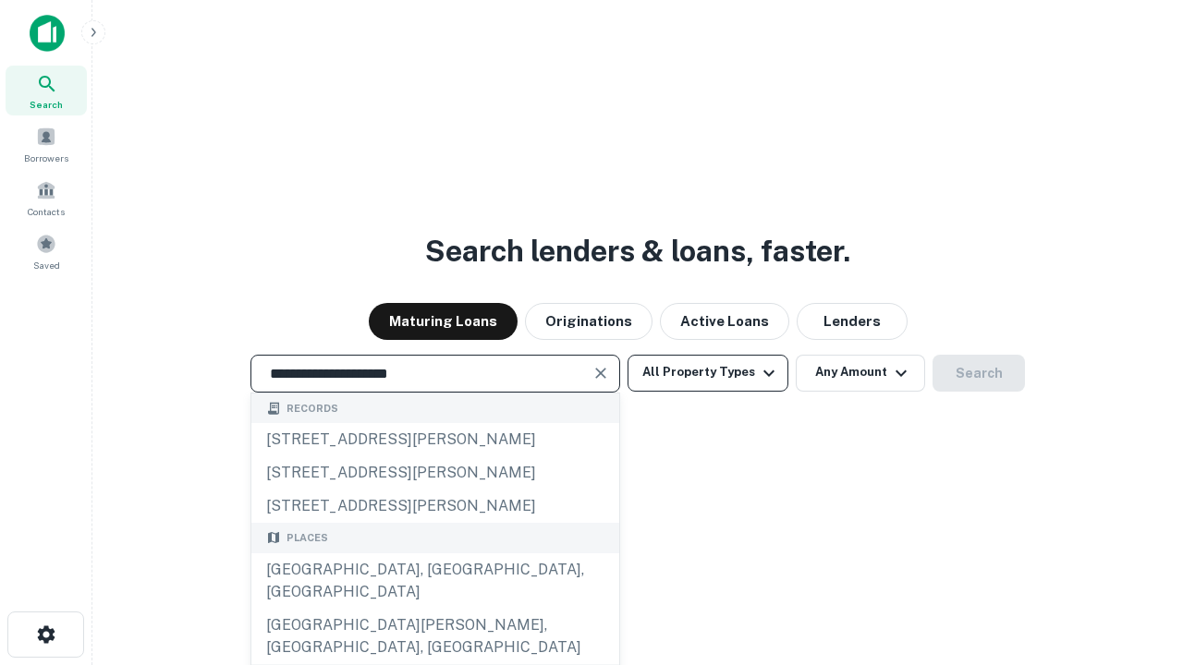
click at [434, 609] on div "[GEOGRAPHIC_DATA], [GEOGRAPHIC_DATA], [GEOGRAPHIC_DATA]" at bounding box center [435, 581] width 368 height 55
type input "**********"
click at [708, 372] on button "All Property Types" at bounding box center [708, 373] width 161 height 37
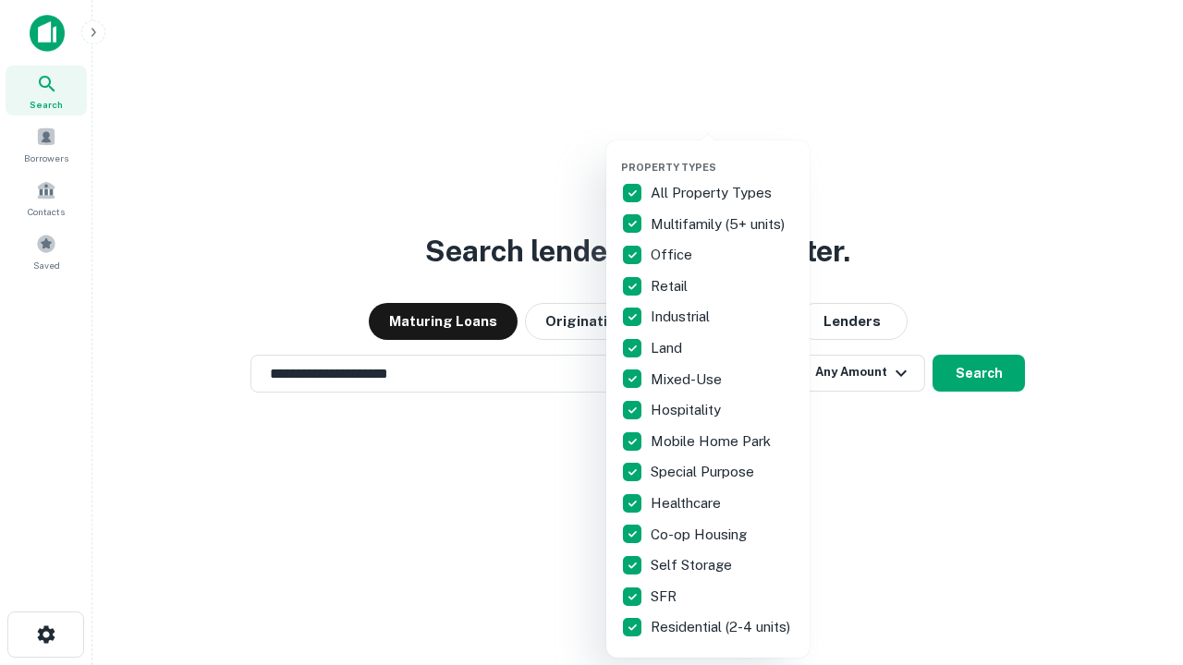
click at [723, 155] on button "button" at bounding box center [722, 155] width 203 height 1
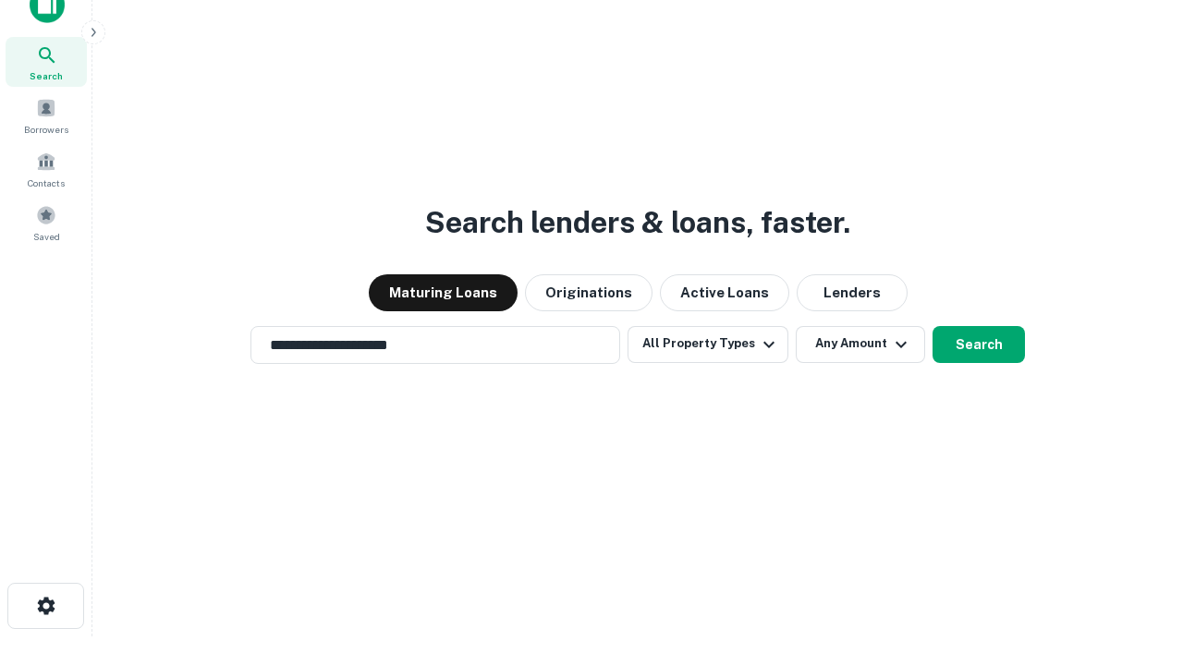
scroll to position [11, 223]
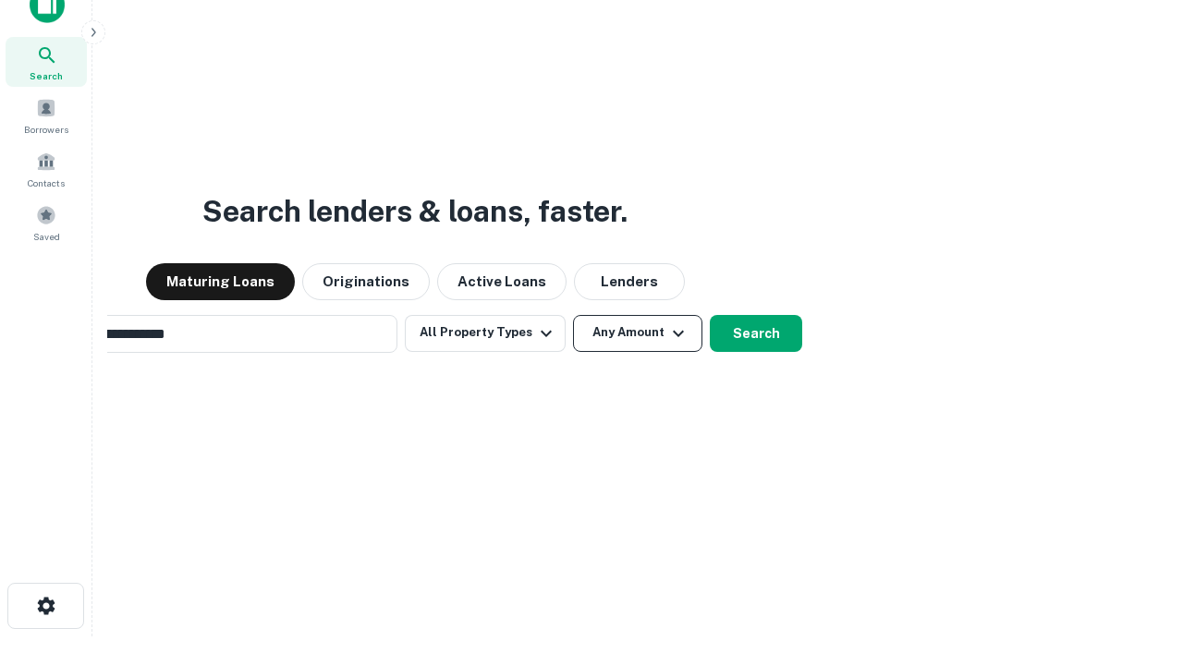
click at [573, 315] on button "Any Amount" at bounding box center [637, 333] width 129 height 37
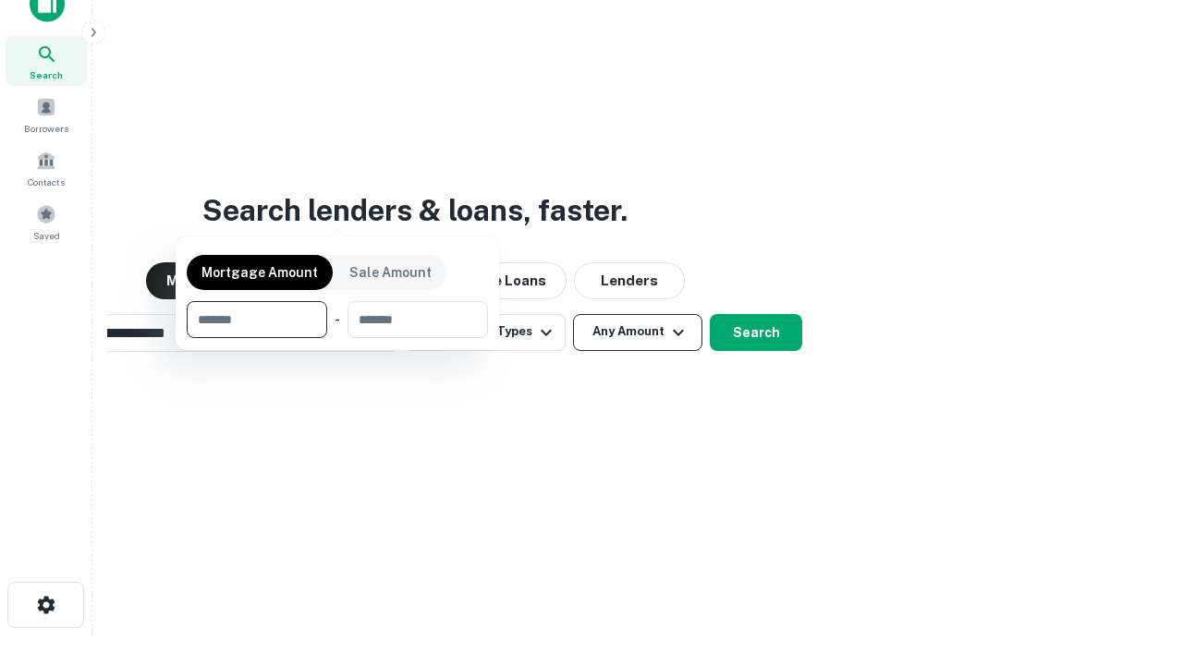
scroll to position [133, 523]
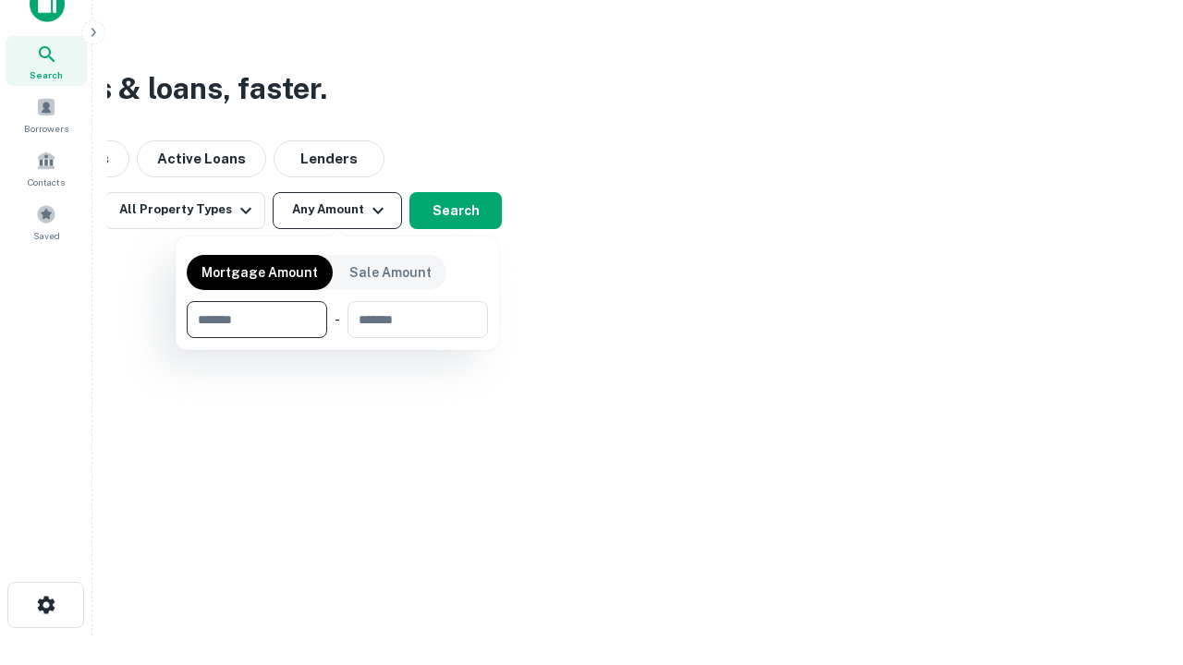
type input "*******"
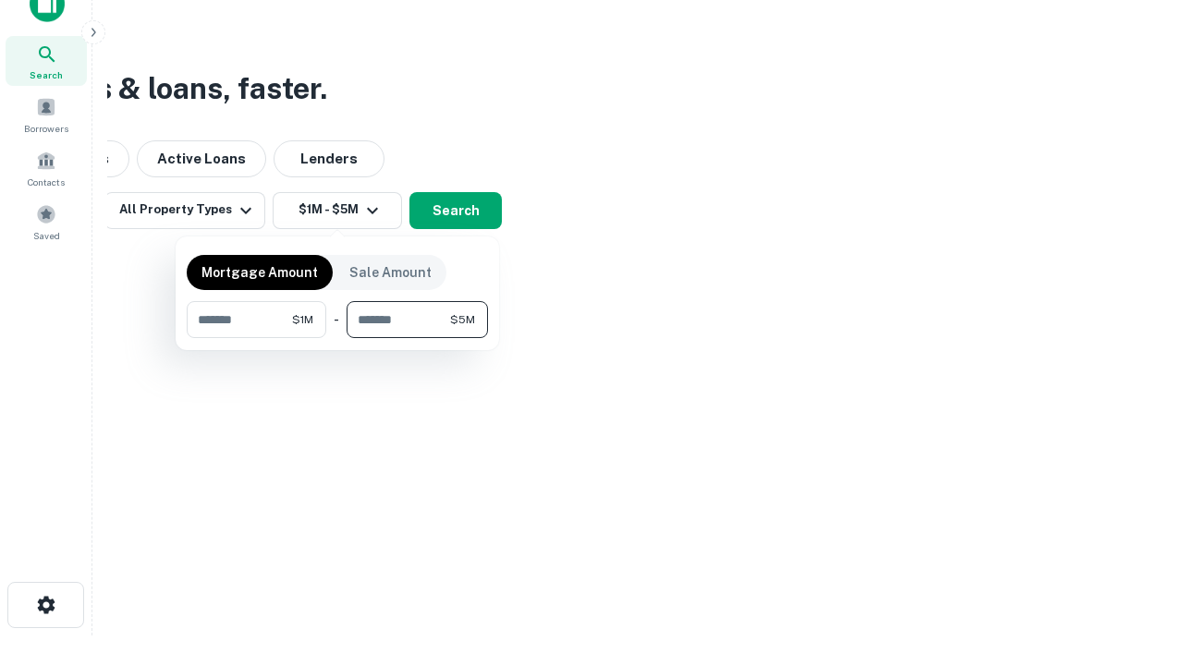
type input "*******"
click at [337, 338] on button "button" at bounding box center [337, 338] width 301 height 1
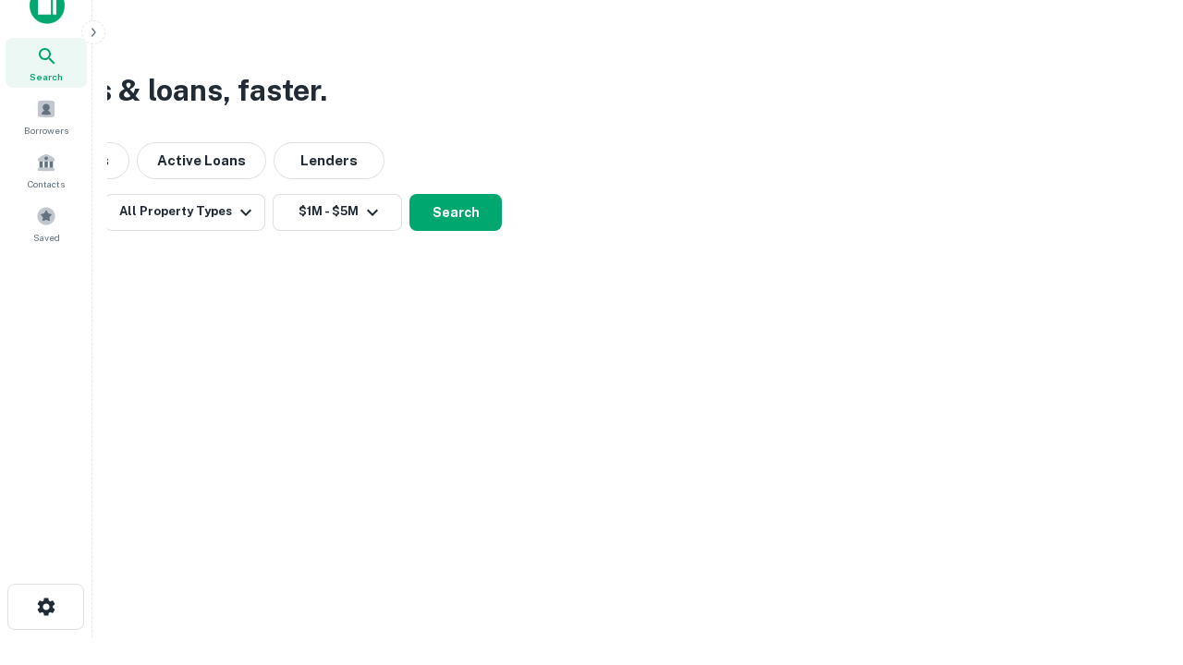
scroll to position [11, 341]
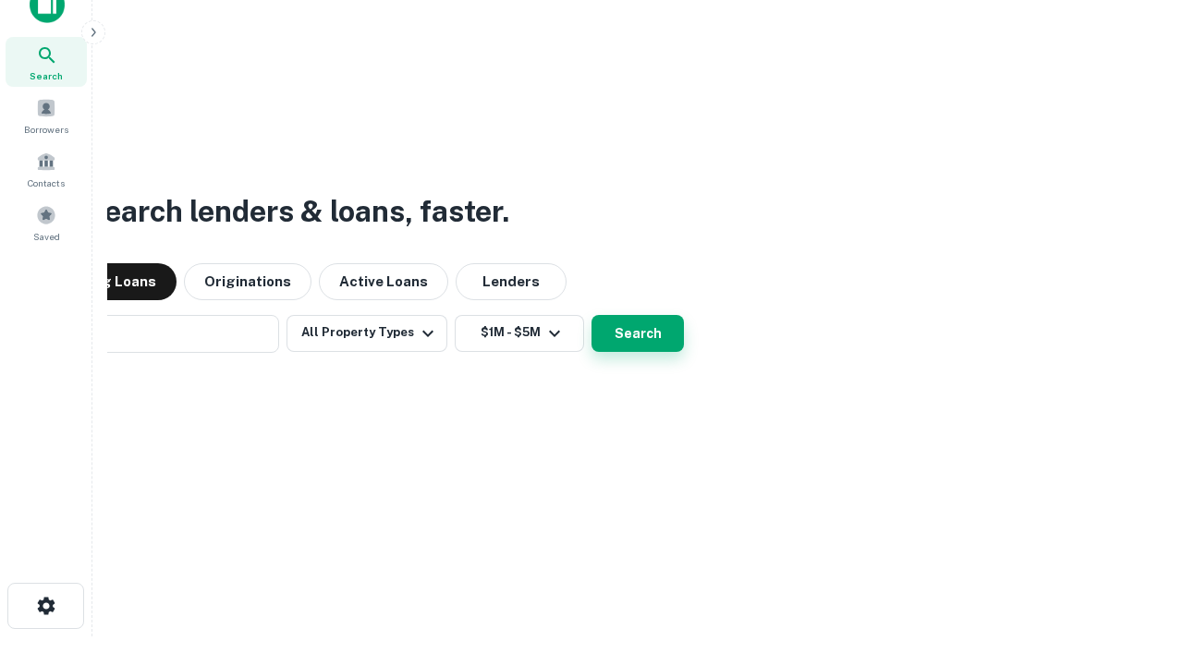
click at [592, 315] on button "Search" at bounding box center [638, 333] width 92 height 37
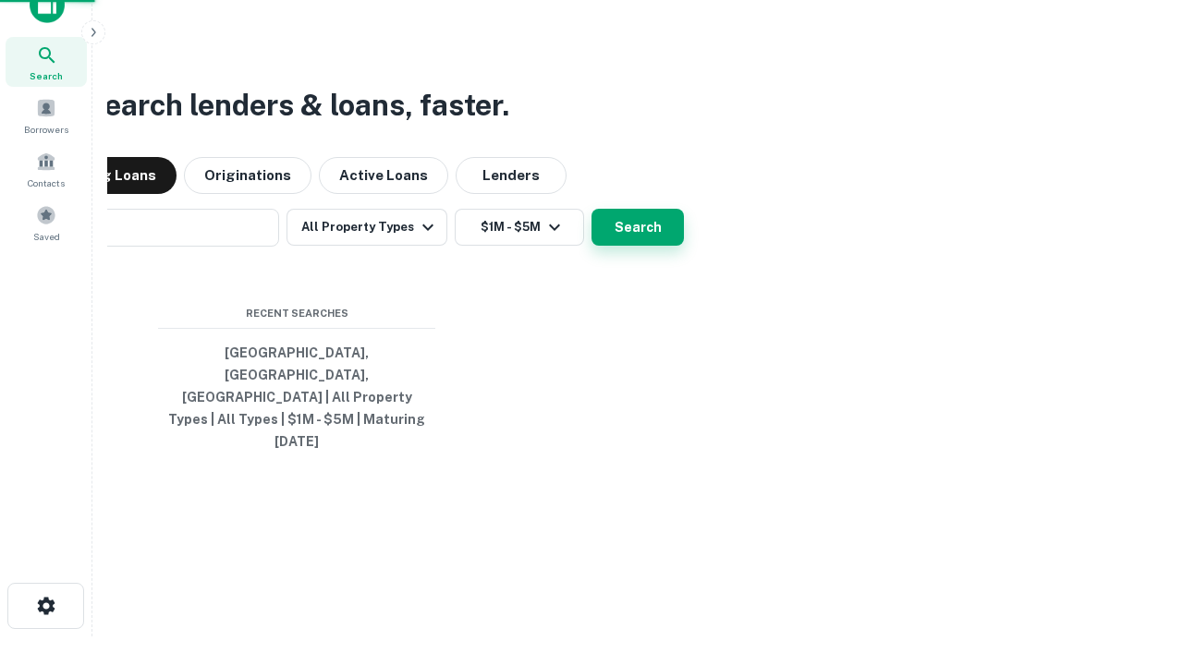
scroll to position [49, 523]
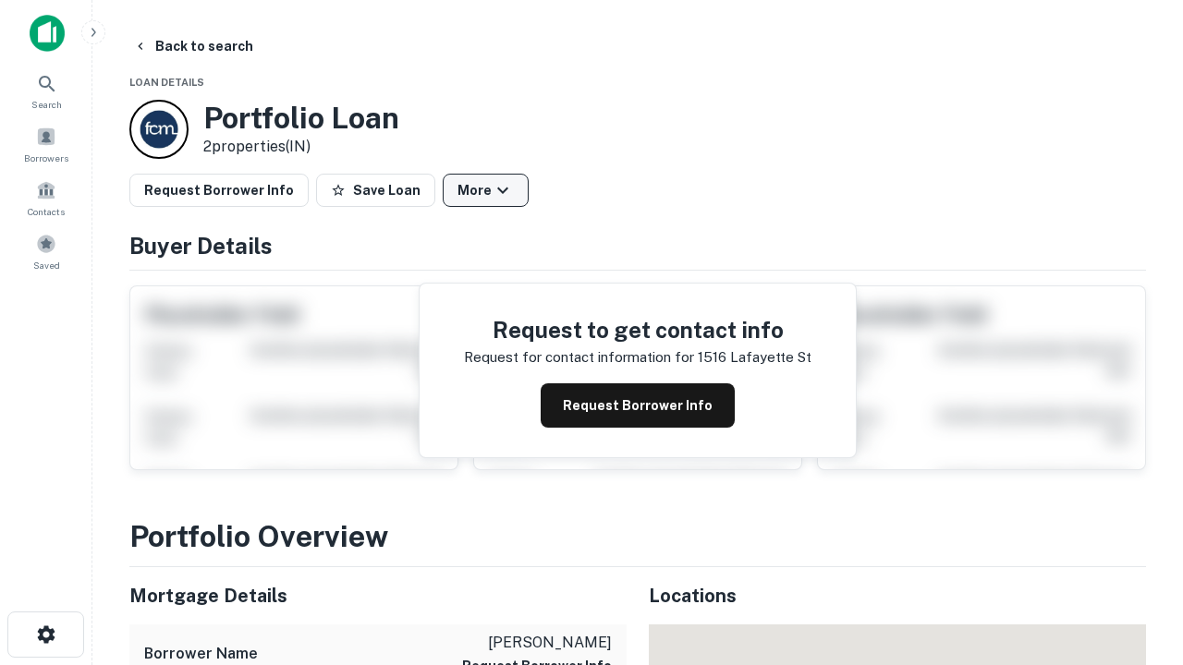
click at [485, 190] on button "More" at bounding box center [486, 190] width 86 height 33
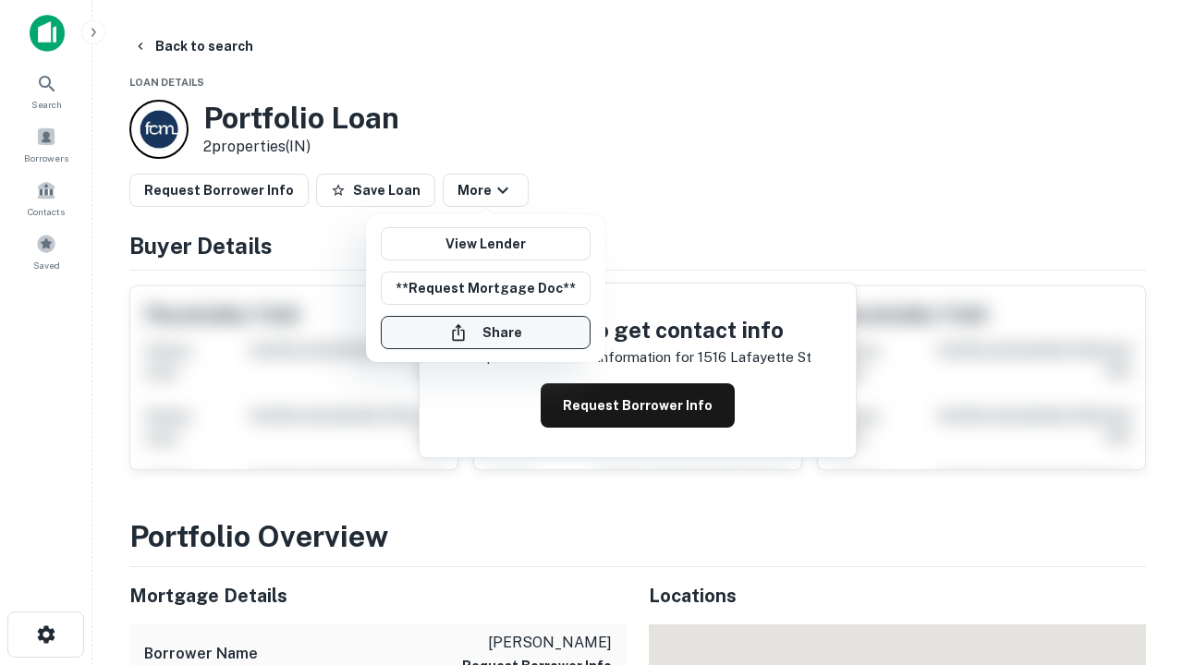
click at [485, 333] on button "Share" at bounding box center [486, 332] width 210 height 33
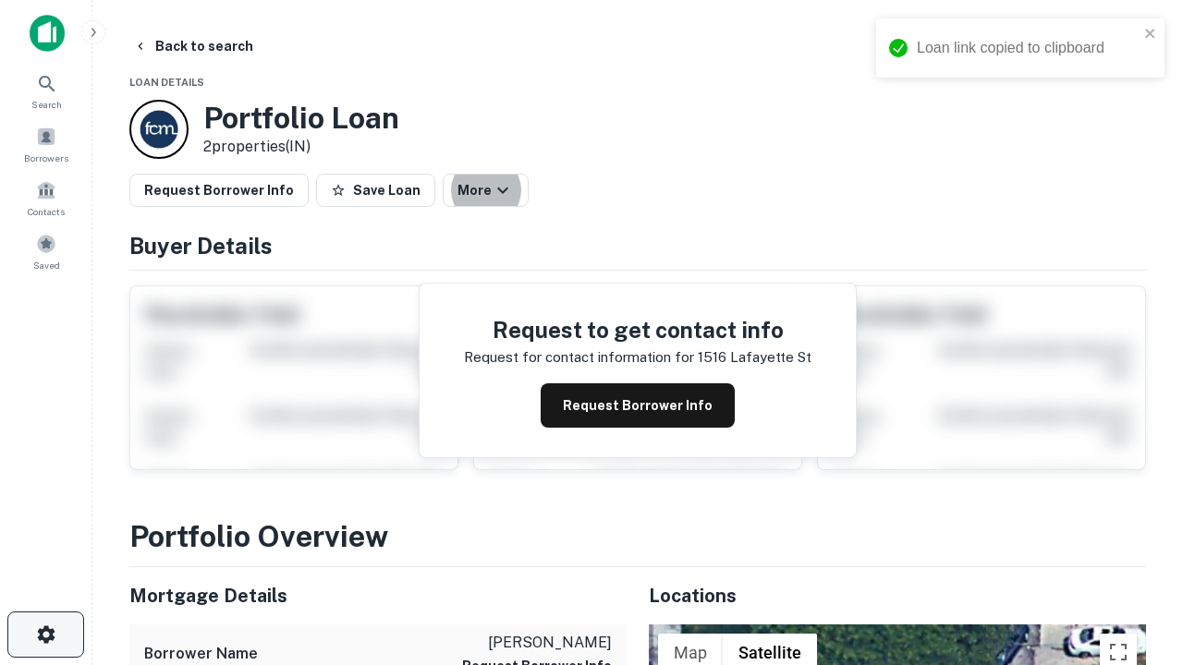
click at [45, 635] on icon "button" at bounding box center [46, 635] width 22 height 22
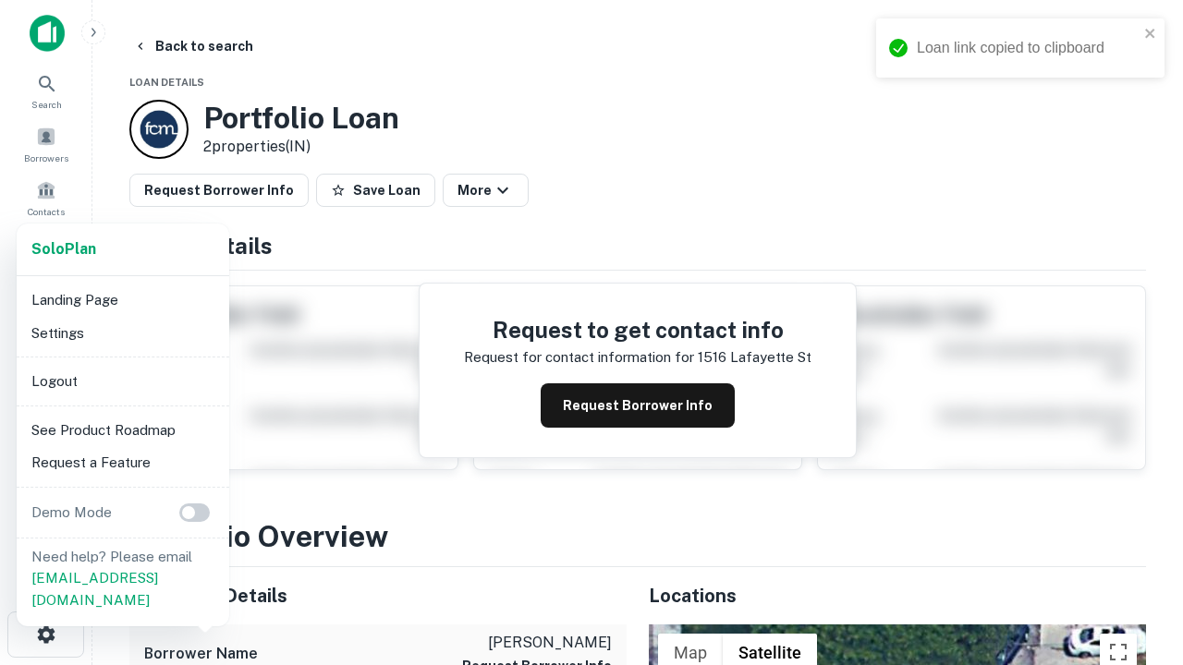
click at [122, 381] on li "Logout" at bounding box center [123, 381] width 198 height 33
